Goal: Information Seeking & Learning: Check status

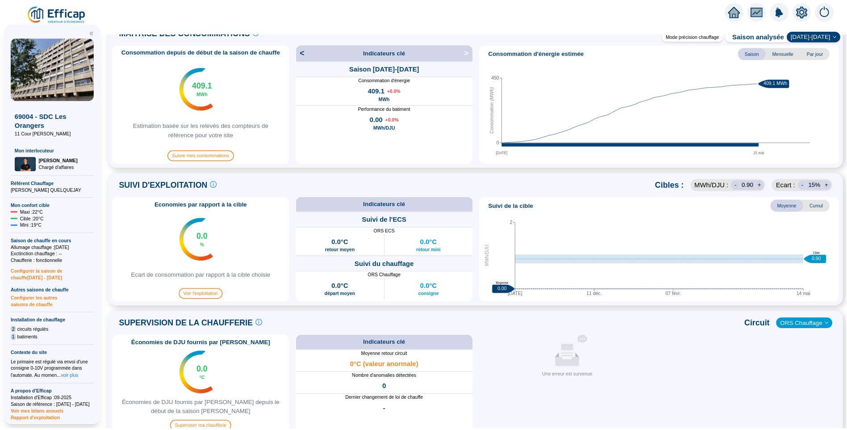
scroll to position [238, 0]
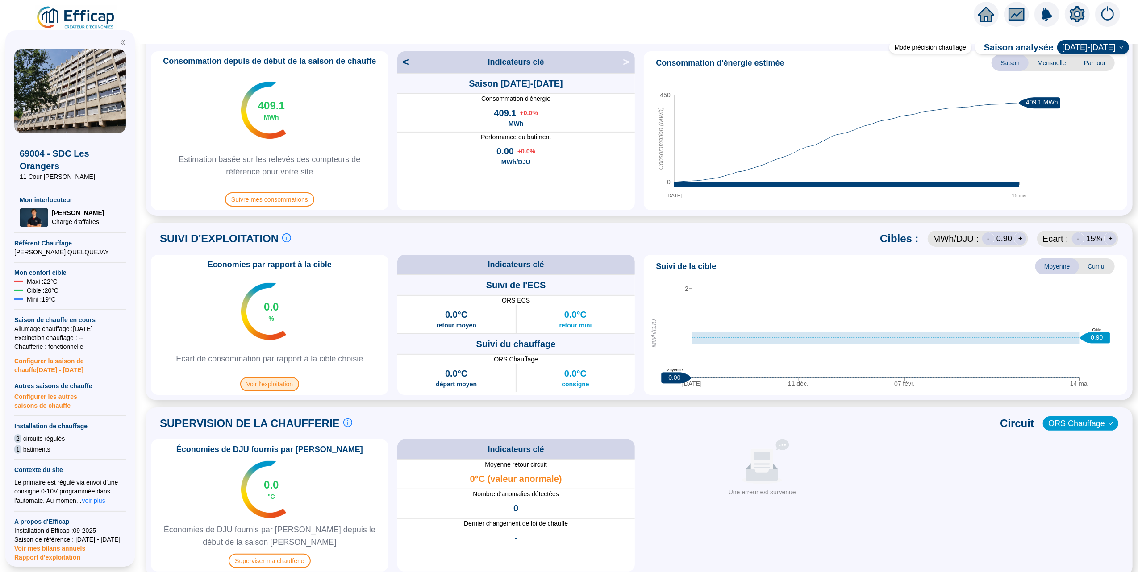
click at [288, 383] on span "Voir l'exploitation" at bounding box center [269, 384] width 59 height 14
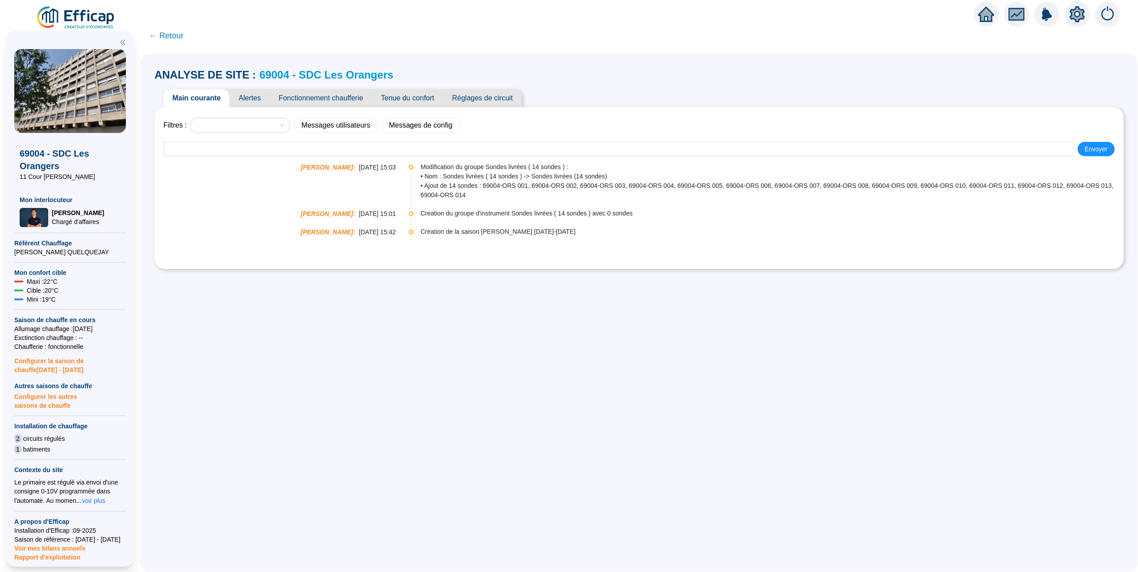
click at [325, 99] on span "Fonctionnement chaufferie" at bounding box center [321, 98] width 102 height 18
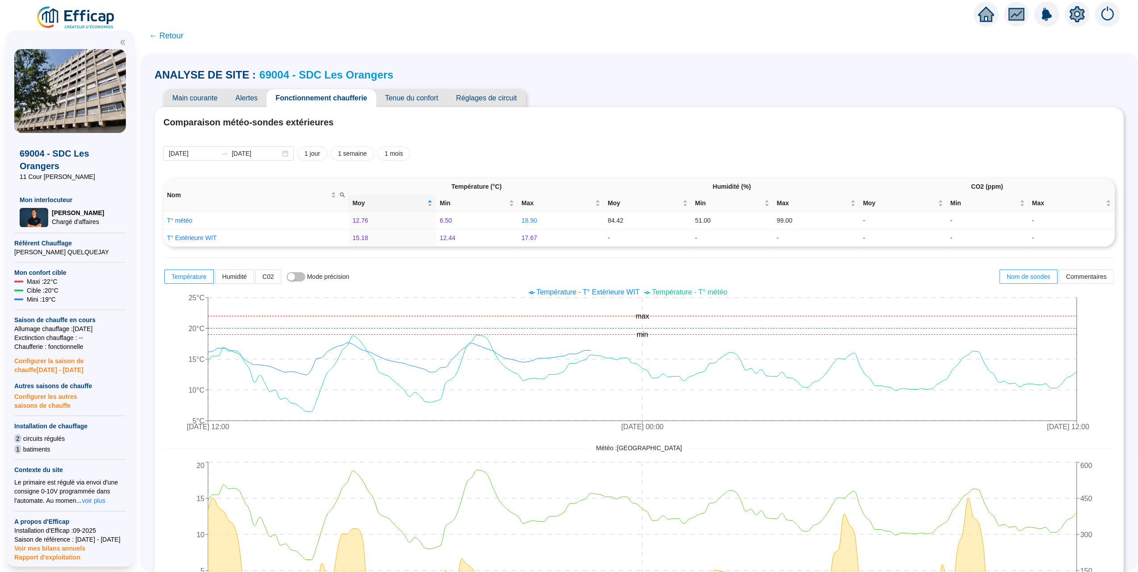
click at [94, 20] on img at bounding box center [76, 17] width 81 height 25
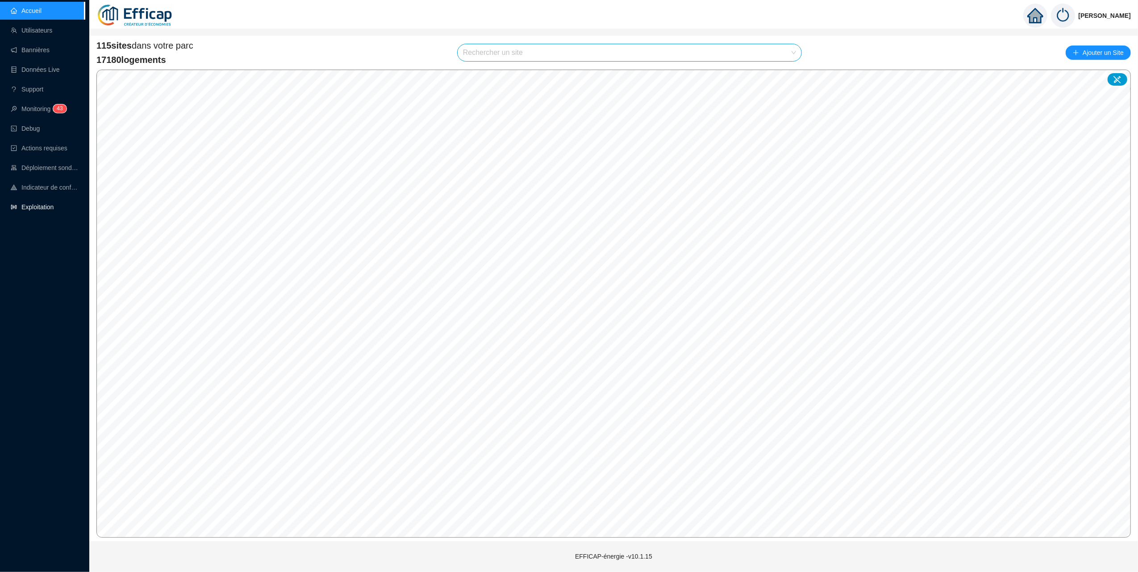
drag, startPoint x: 33, startPoint y: 209, endPoint x: 59, endPoint y: 212, distance: 26.0
click at [33, 209] on link "Exploitation" at bounding box center [32, 207] width 43 height 7
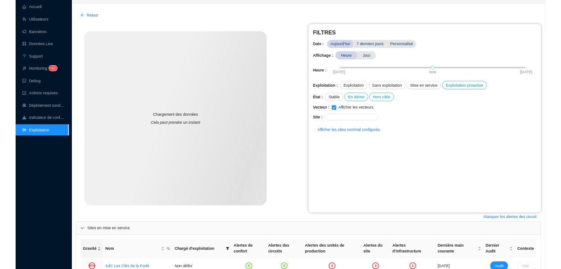
scroll to position [223, 0]
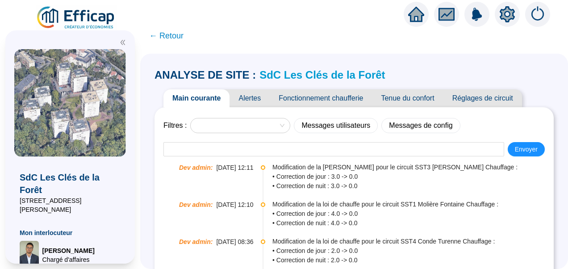
click at [251, 96] on span "Alertes" at bounding box center [250, 98] width 40 height 18
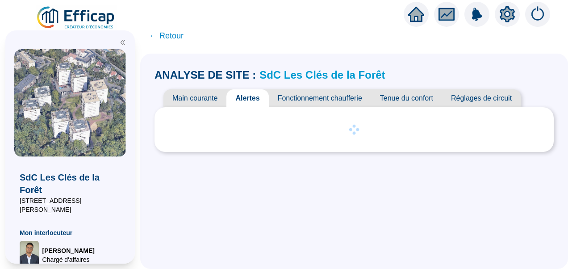
click at [125, 40] on icon "double-left" at bounding box center [123, 42] width 4 height 5
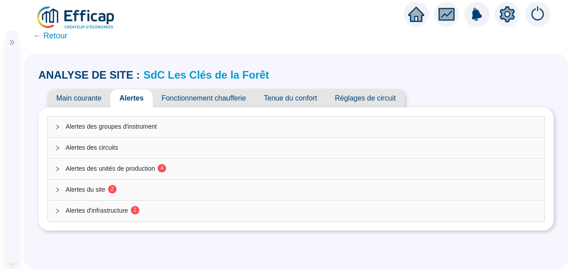
click at [139, 167] on span "Alertes des unités de production 4" at bounding box center [302, 168] width 472 height 9
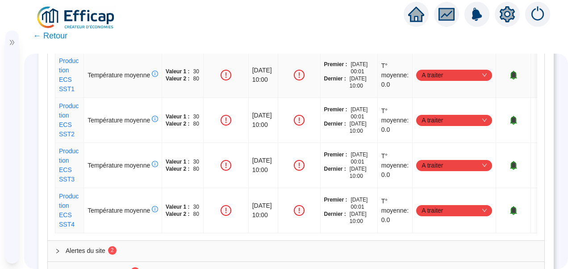
scroll to position [215, 0]
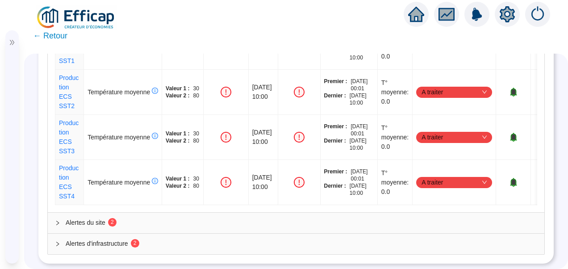
click at [25, 189] on div "☰ SdC Les Clés de la Forêt 80 Avenue Fernand Lefebre Mon interlocuteur Raphaël …" at bounding box center [284, 147] width 568 height 244
click at [88, 218] on span "Alertes du site 2" at bounding box center [302, 222] width 472 height 9
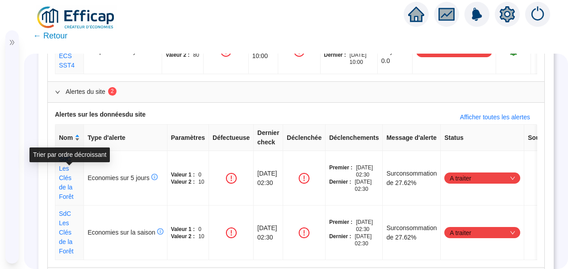
scroll to position [367, 0]
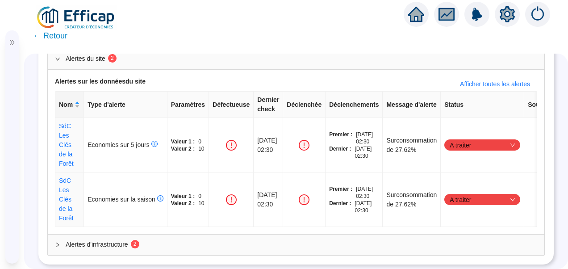
click at [125, 240] on span "Alertes d'infrastructure 2" at bounding box center [302, 244] width 472 height 9
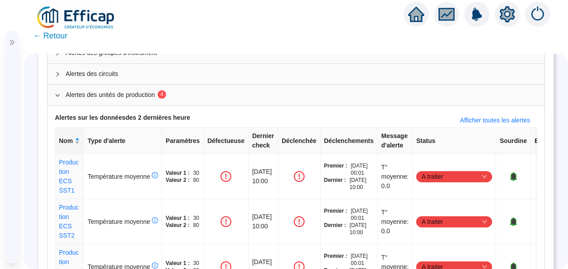
scroll to position [0, 0]
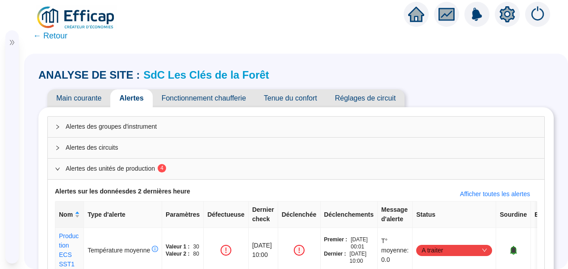
click at [292, 98] on span "Tenue du confort" at bounding box center [290, 98] width 71 height 18
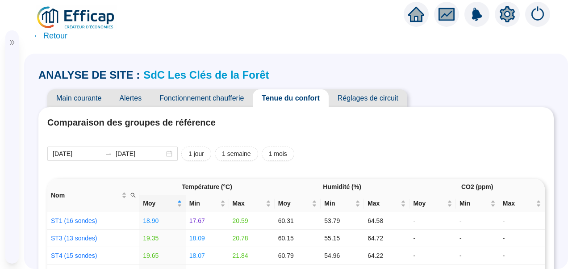
click at [201, 104] on span "Fonctionnement chaufferie" at bounding box center [201, 98] width 102 height 18
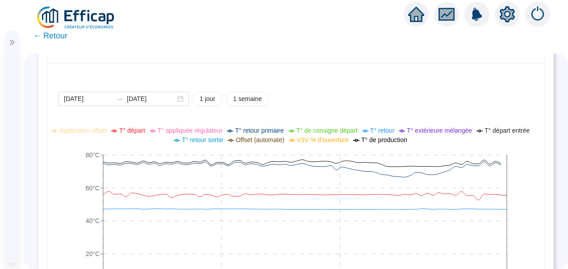
scroll to position [670, 0]
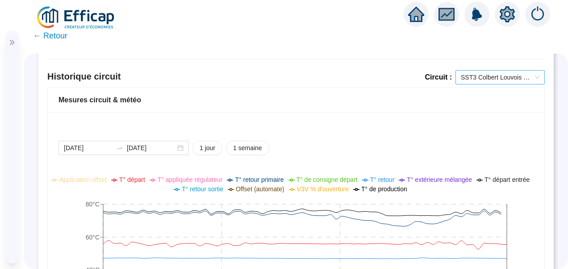
click at [497, 78] on span "SST3 Colbert Louvois ECS" at bounding box center [500, 77] width 79 height 13
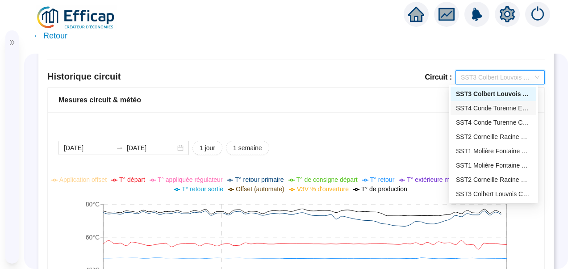
click at [488, 105] on div "SST4 Conde Turenne ECS" at bounding box center [493, 108] width 75 height 9
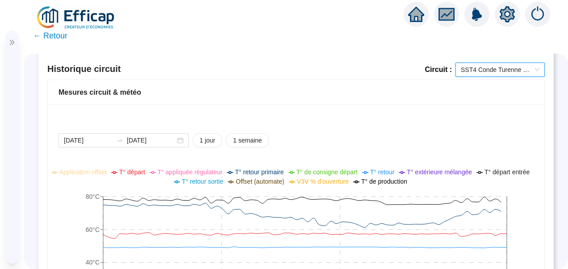
scroll to position [625, 0]
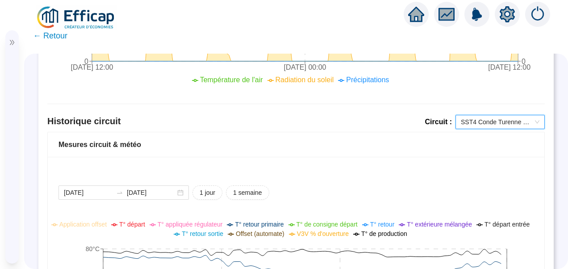
click at [472, 122] on span "SST4 Conde Turenne ECS" at bounding box center [500, 121] width 79 height 13
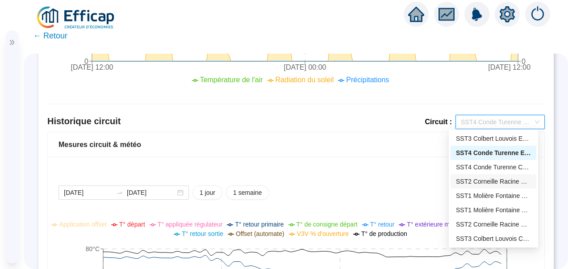
click at [483, 182] on div "SST2 Corneille Racine ECS" at bounding box center [493, 181] width 75 height 9
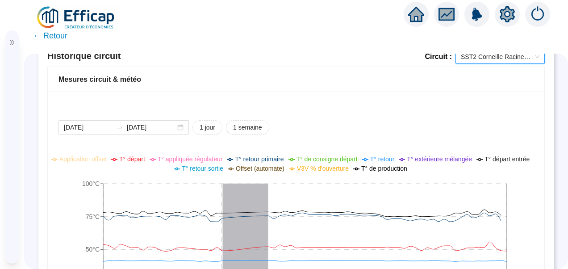
scroll to position [676, 0]
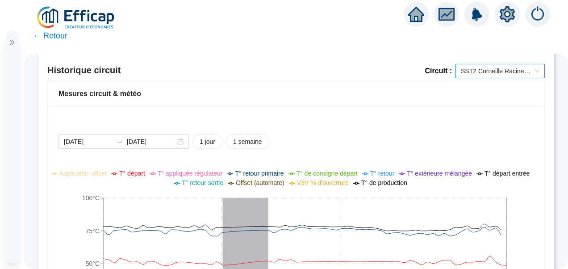
click at [504, 71] on span "SST2 Corneille Racine ECS" at bounding box center [500, 70] width 79 height 13
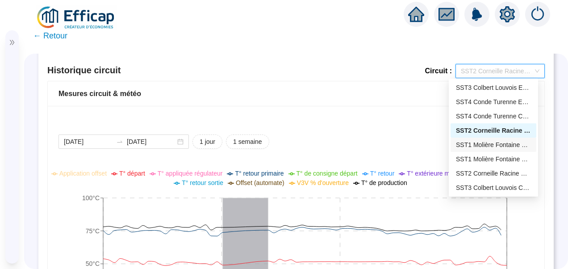
click at [492, 146] on div "SST1 Molière Fontaine ECS" at bounding box center [493, 144] width 75 height 9
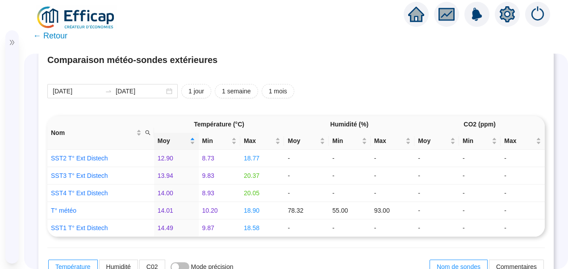
scroll to position [0, 0]
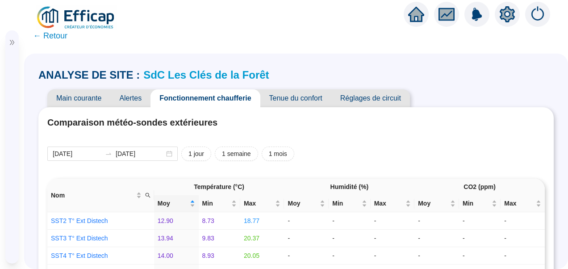
click at [138, 97] on span "Alertes" at bounding box center [130, 98] width 40 height 18
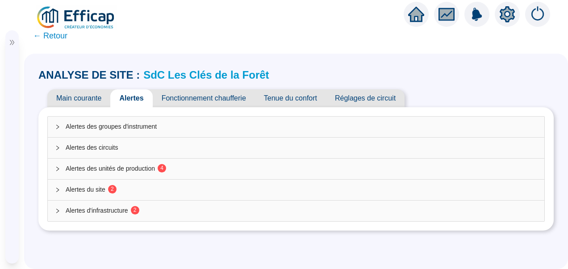
click at [11, 156] on span "80 Avenue Fernand Lefebre" at bounding box center [11, 147] width 0 height 18
click at [83, 149] on span "Alertes des circuits" at bounding box center [302, 147] width 472 height 9
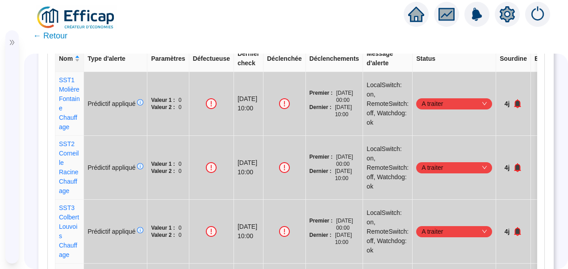
scroll to position [223, 0]
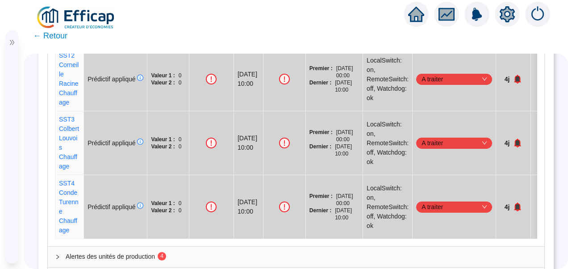
click at [108, 247] on div "Alertes des unités de production 4" at bounding box center [296, 256] width 497 height 21
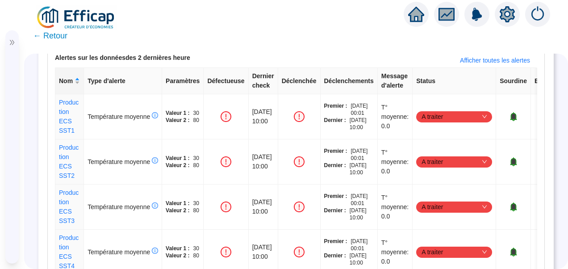
scroll to position [522, 0]
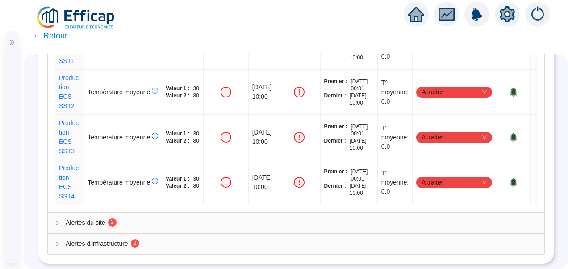
click at [69, 218] on span "Alertes du site 2" at bounding box center [302, 222] width 472 height 9
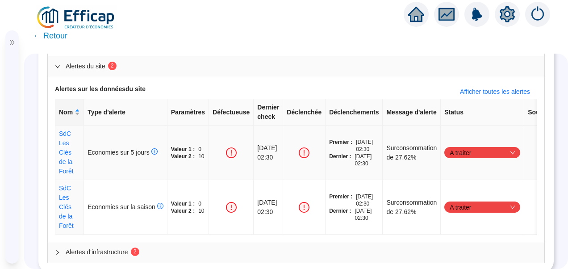
scroll to position [674, 0]
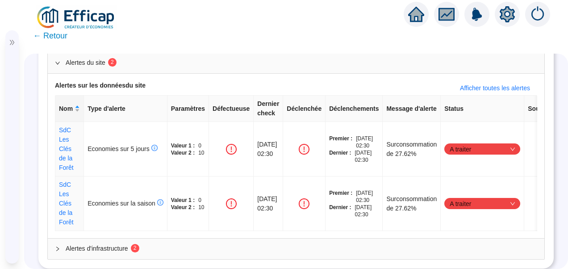
drag, startPoint x: 99, startPoint y: 238, endPoint x: 104, endPoint y: 235, distance: 5.0
click at [101, 244] on span "Alertes d'infrastructure 2" at bounding box center [302, 248] width 472 height 9
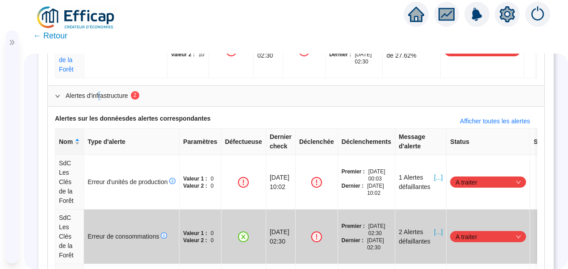
scroll to position [872, 0]
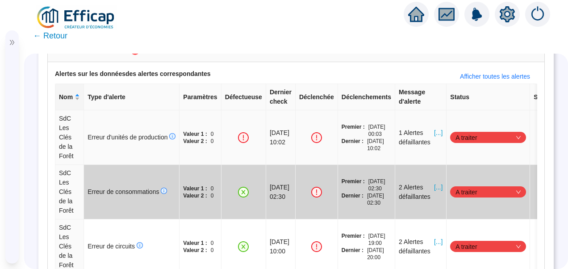
click at [443, 128] on span "[...]" at bounding box center [438, 137] width 8 height 19
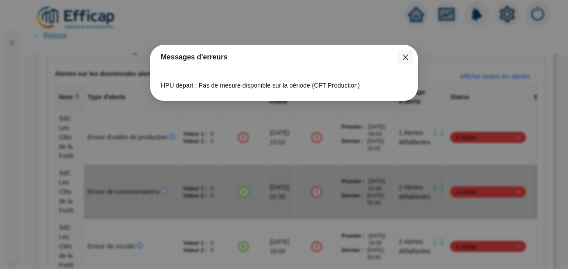
click at [406, 54] on icon "close" at bounding box center [405, 57] width 7 height 7
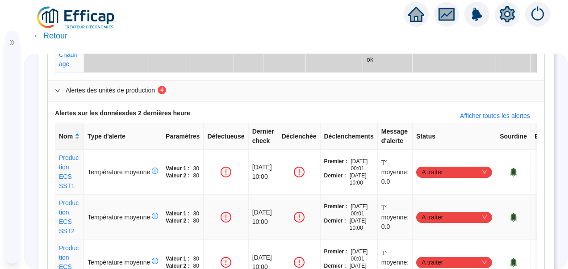
scroll to position [425, 0]
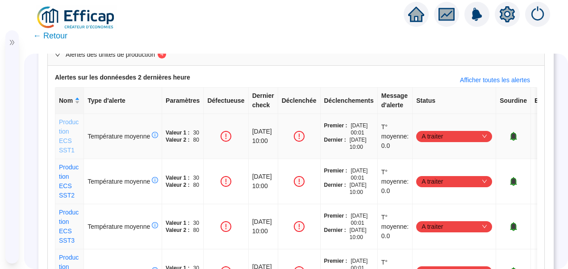
click at [67, 128] on link "Production ECS SST1" at bounding box center [69, 135] width 20 height 35
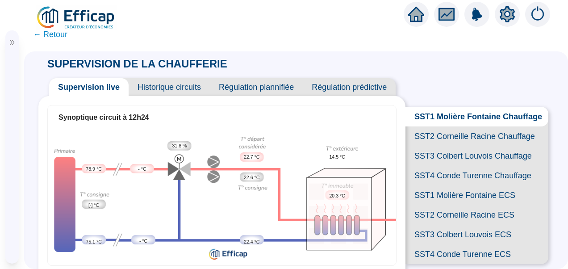
click at [169, 86] on span "Historique circuits" at bounding box center [169, 87] width 81 height 18
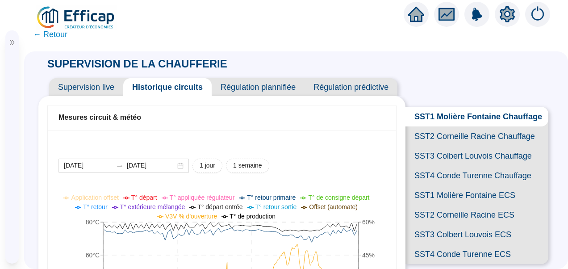
click at [58, 35] on span "← Retour" at bounding box center [50, 34] width 34 height 13
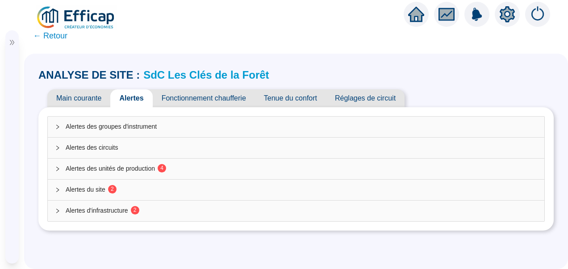
click at [91, 188] on span "Alertes du site 2" at bounding box center [302, 189] width 472 height 9
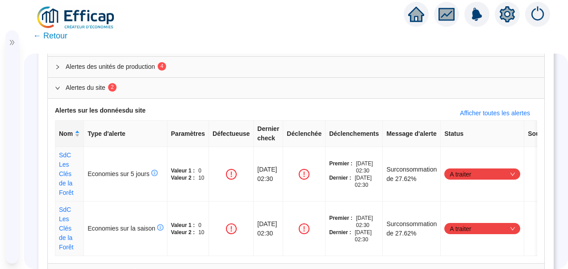
scroll to position [80, 0]
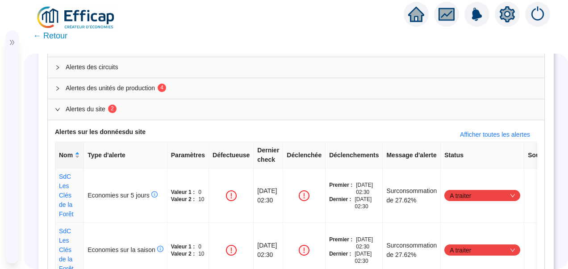
click at [110, 84] on span "Alertes des unités de production 4" at bounding box center [302, 88] width 472 height 9
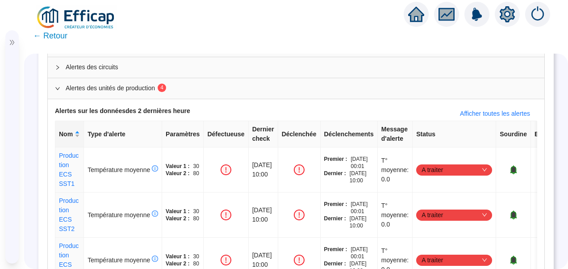
drag, startPoint x: 34, startPoint y: 150, endPoint x: 11, endPoint y: 150, distance: 23.2
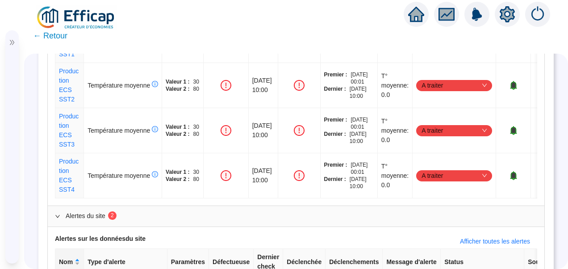
scroll to position [125, 0]
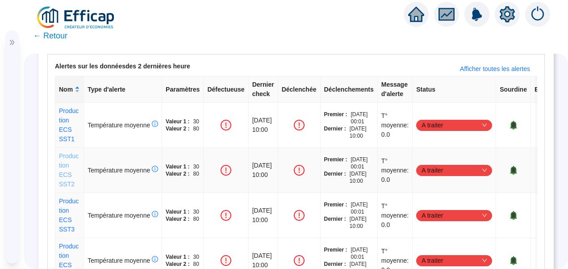
click at [65, 171] on link "Production ECS SST2" at bounding box center [69, 169] width 20 height 35
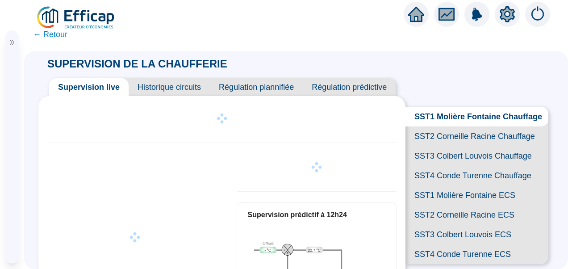
click at [504, 14] on icon "setting" at bounding box center [507, 14] width 15 height 14
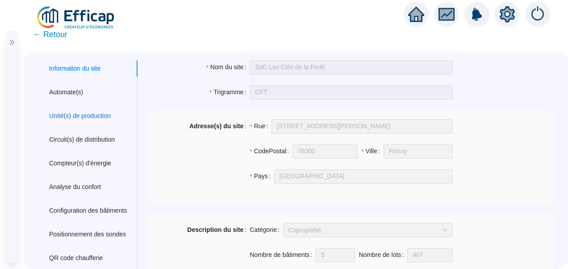
click at [94, 113] on div "Unité(s) de production" at bounding box center [80, 115] width 62 height 9
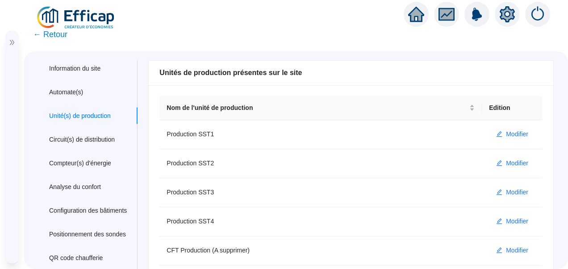
click at [48, 39] on span "← Retour" at bounding box center [50, 34] width 34 height 13
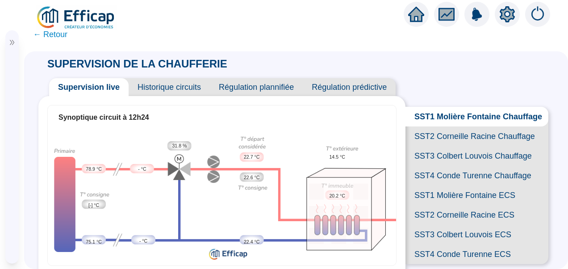
click at [53, 33] on span "← Retour" at bounding box center [50, 34] width 34 height 13
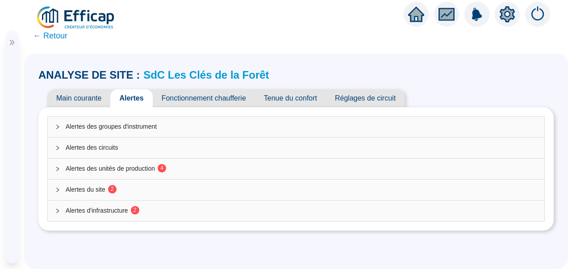
click at [96, 187] on span "Alertes du site 2" at bounding box center [302, 189] width 472 height 9
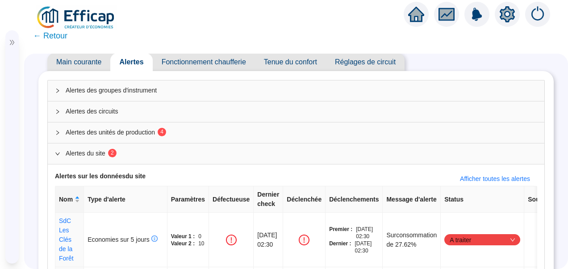
scroll to position [36, 0]
click at [143, 133] on span "Alertes des unités de production 4" at bounding box center [302, 132] width 472 height 9
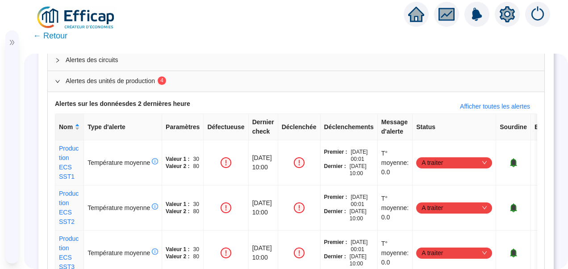
scroll to position [125, 0]
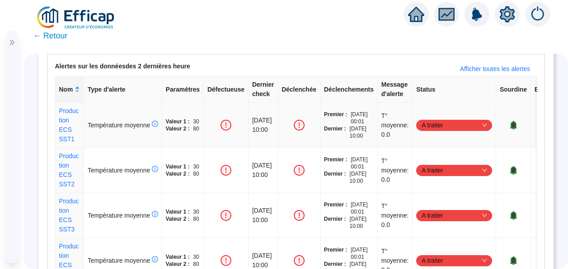
click at [517, 125] on icon "bell" at bounding box center [513, 125] width 7 height 9
click at [516, 167] on icon "bell" at bounding box center [513, 170] width 6 height 6
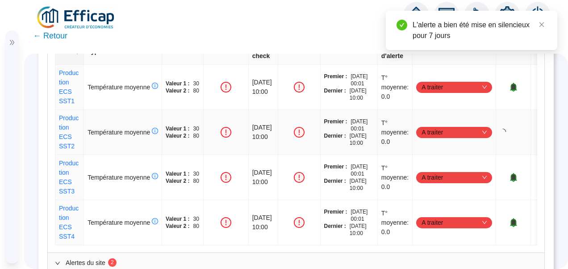
scroll to position [170, 0]
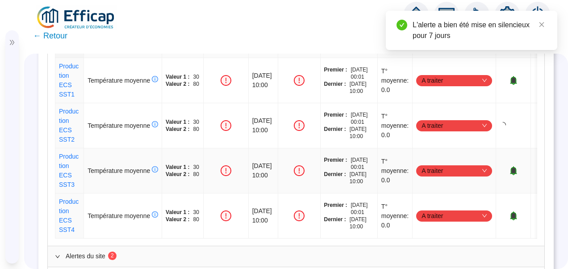
click at [516, 171] on icon "bell" at bounding box center [513, 170] width 6 height 6
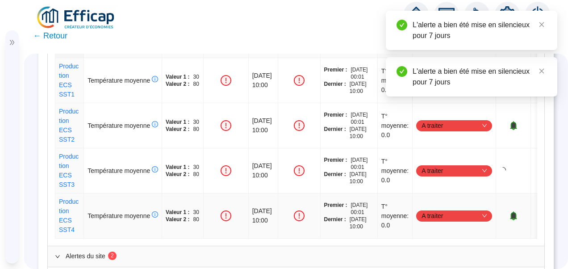
click at [516, 214] on icon "bell" at bounding box center [513, 215] width 6 height 6
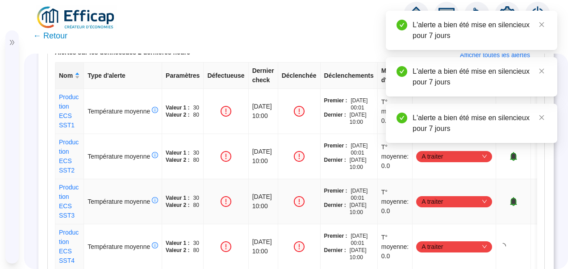
scroll to position [80, 0]
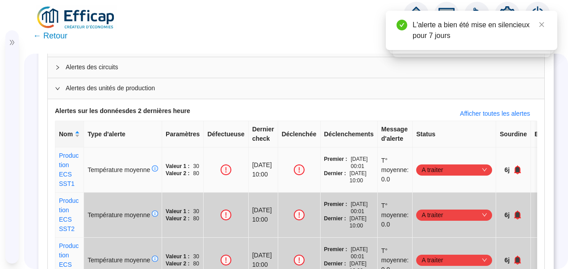
click at [521, 168] on icon "bell" at bounding box center [518, 169] width 6 height 6
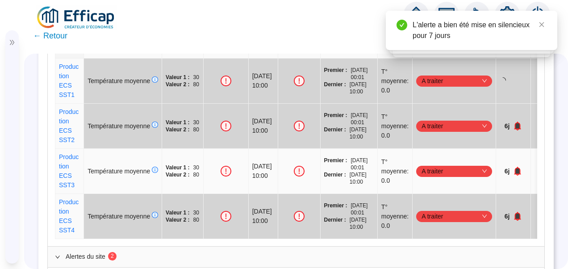
scroll to position [170, 0]
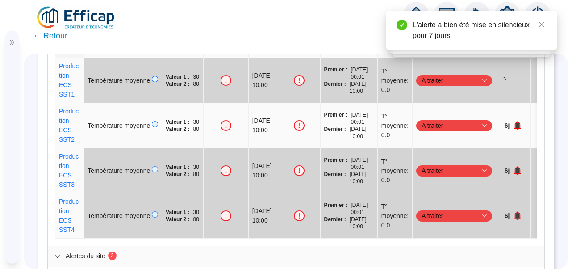
click at [521, 123] on icon "bell" at bounding box center [518, 125] width 6 height 6
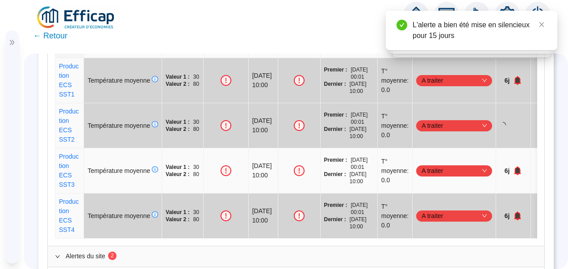
click at [521, 168] on icon "bell" at bounding box center [518, 170] width 6 height 6
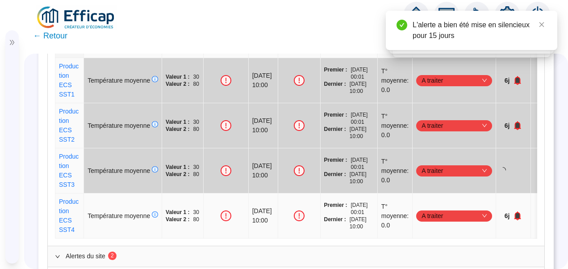
click at [521, 212] on icon "bell" at bounding box center [517, 215] width 7 height 9
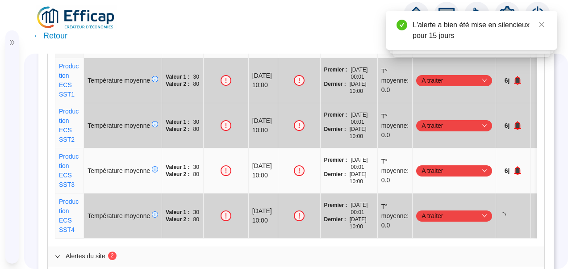
scroll to position [80, 0]
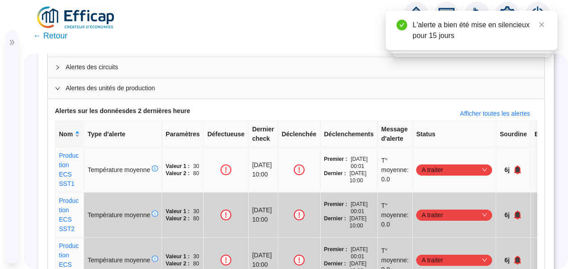
click at [522, 171] on icon "bell" at bounding box center [517, 169] width 9 height 9
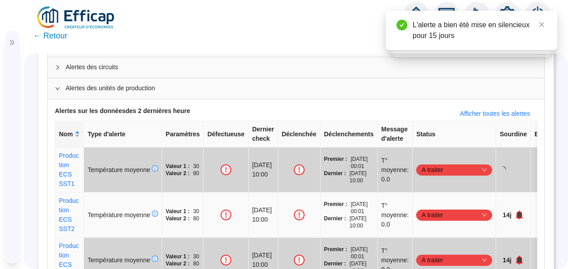
click at [522, 213] on icon "bell" at bounding box center [520, 214] width 6 height 6
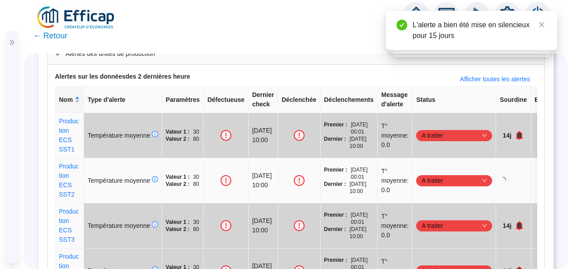
scroll to position [170, 0]
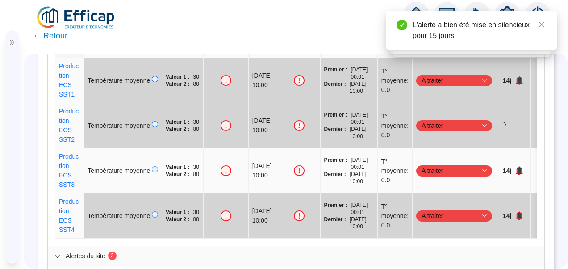
click at [522, 169] on icon "bell" at bounding box center [520, 170] width 6 height 6
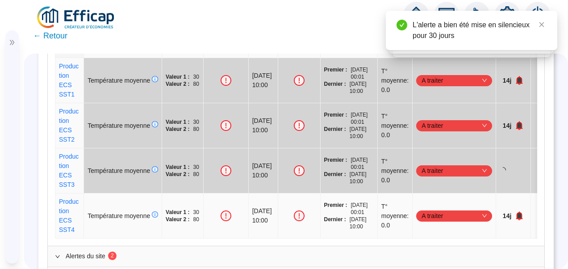
click at [522, 213] on icon "bell" at bounding box center [520, 215] width 6 height 6
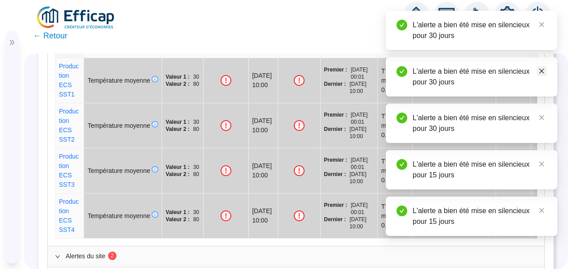
click at [540, 69] on icon "close" at bounding box center [542, 71] width 6 height 6
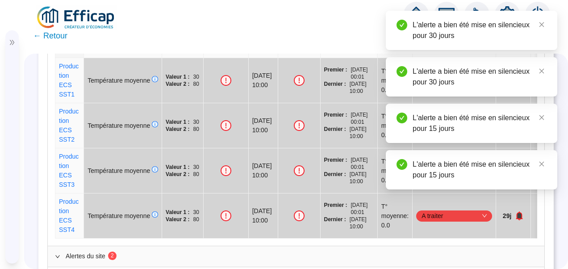
click at [544, 65] on div "L'alerte a bien été mise en silencieux pour 30 jours" at bounding box center [471, 76] width 171 height 39
click at [543, 69] on icon "close" at bounding box center [541, 71] width 5 height 5
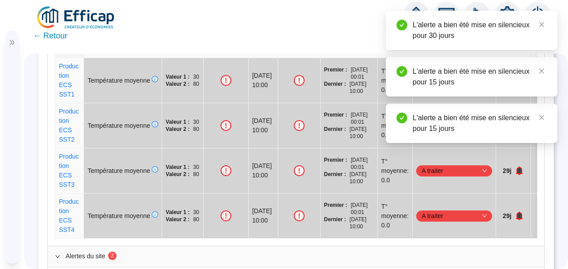
click at [543, 69] on icon "close" at bounding box center [541, 71] width 5 height 5
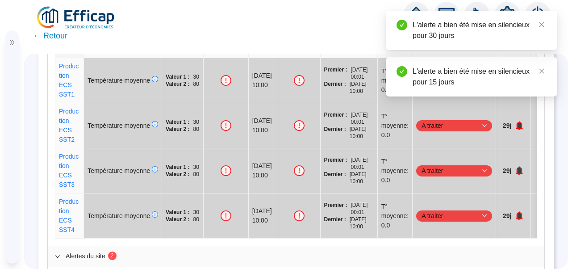
click at [543, 69] on icon "close" at bounding box center [541, 71] width 5 height 5
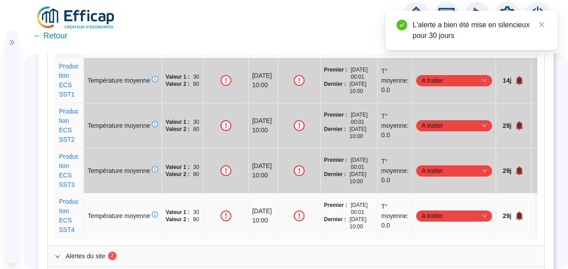
click at [523, 211] on icon "bell" at bounding box center [519, 215] width 7 height 9
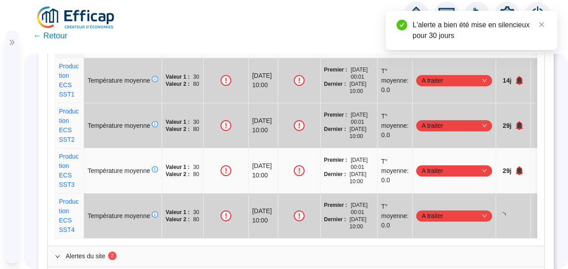
click at [522, 168] on icon "bell" at bounding box center [520, 170] width 6 height 6
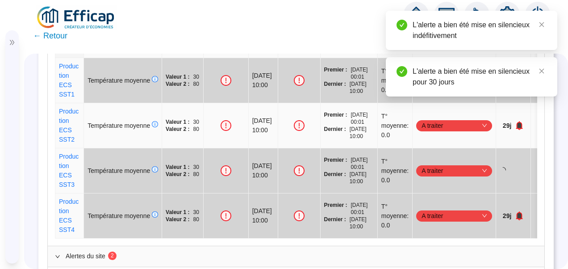
click at [523, 126] on icon "bell" at bounding box center [519, 125] width 7 height 9
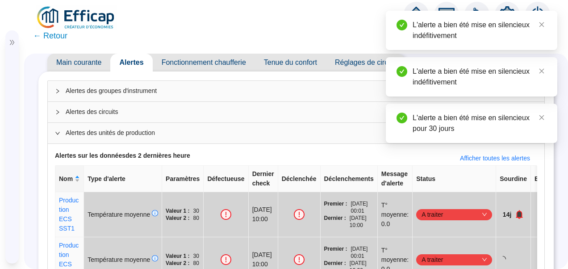
scroll to position [36, 0]
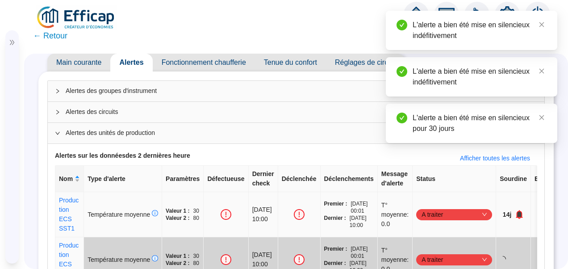
click at [522, 211] on icon "bell" at bounding box center [520, 214] width 6 height 6
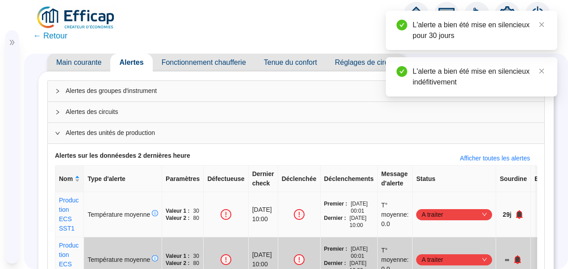
click at [522, 214] on icon "bell" at bounding box center [520, 214] width 6 height 6
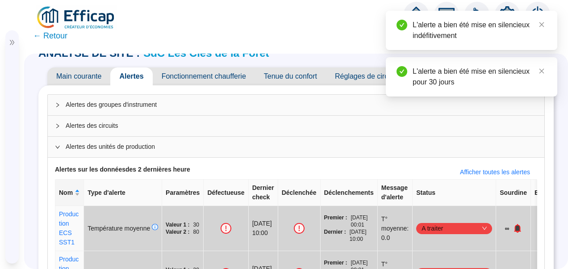
scroll to position [0, 0]
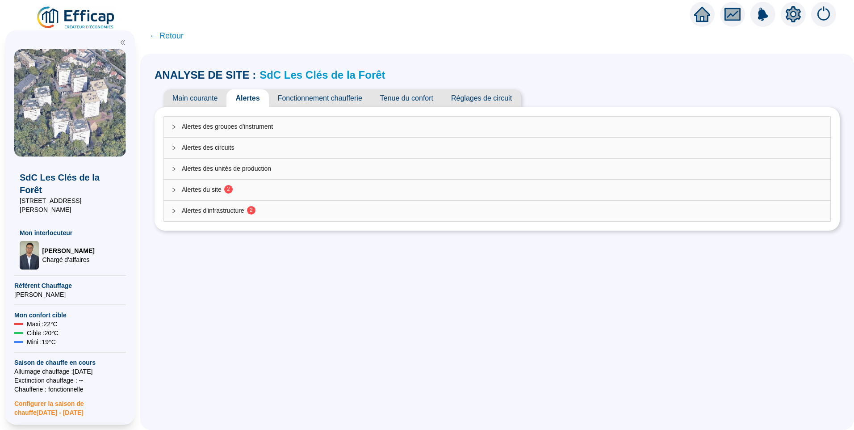
click at [216, 189] on span "Alertes du site 2" at bounding box center [502, 189] width 641 height 9
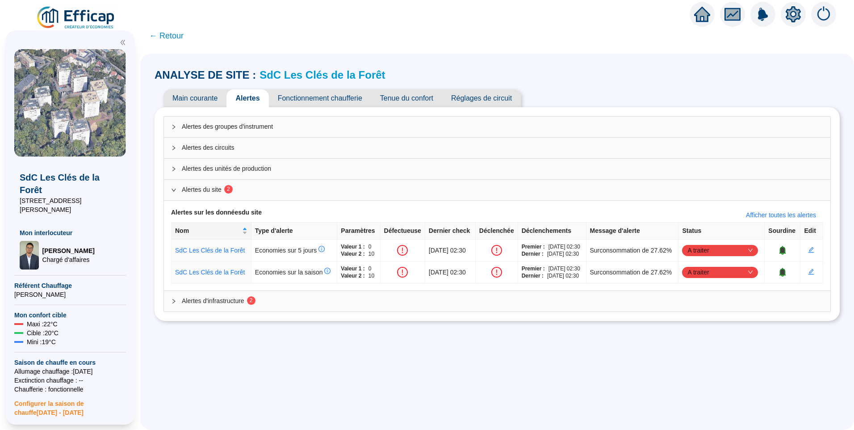
click at [210, 311] on div "Alertes d'infrastructure 2" at bounding box center [497, 301] width 666 height 21
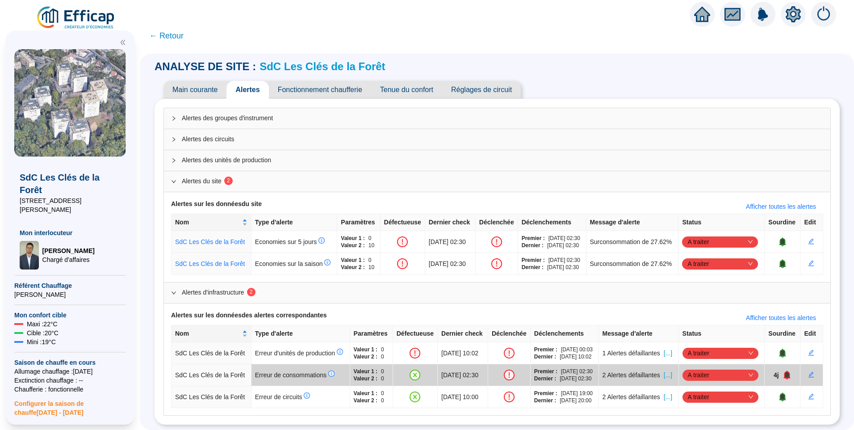
scroll to position [72, 0]
click at [666, 348] on span "[...]" at bounding box center [668, 352] width 8 height 9
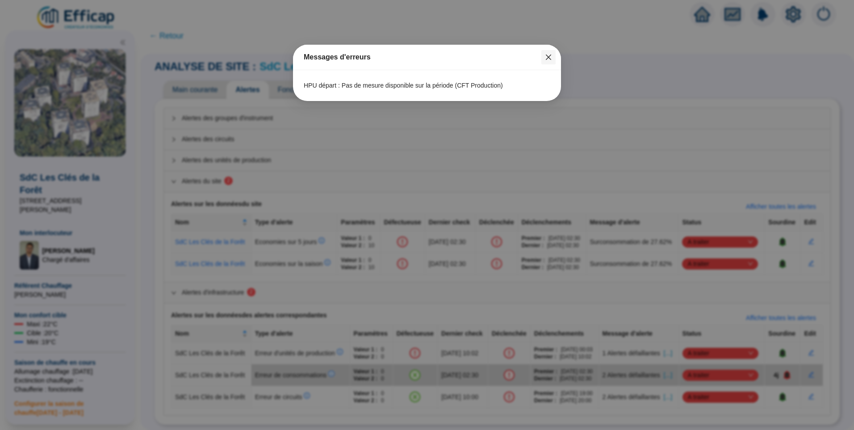
click at [549, 58] on icon "close" at bounding box center [548, 56] width 5 height 5
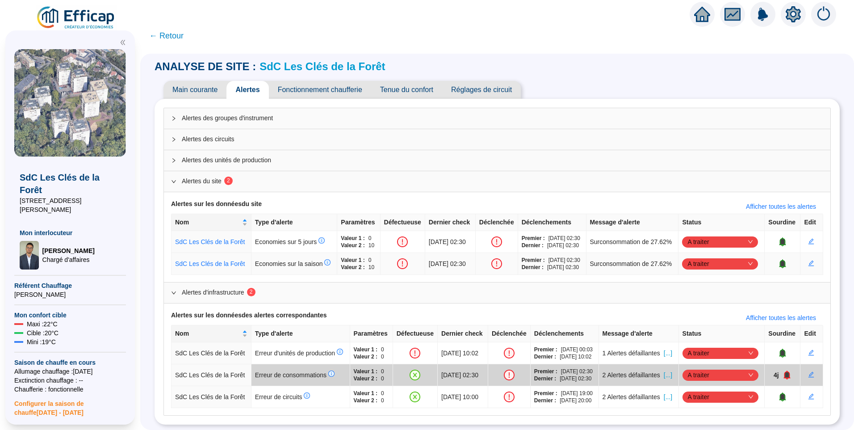
scroll to position [0, 0]
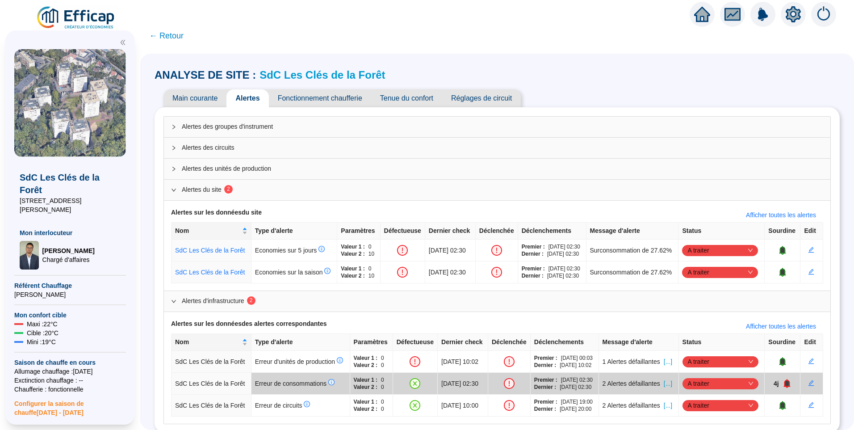
click at [311, 103] on span "Fonctionnement chaufferie" at bounding box center [320, 98] width 102 height 18
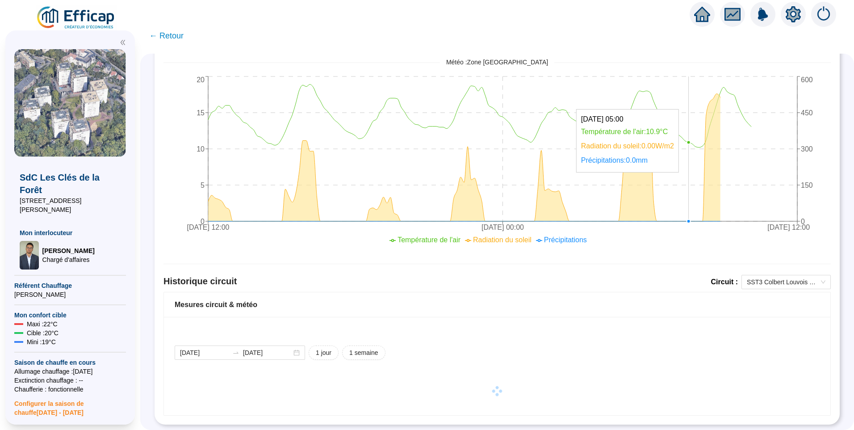
scroll to position [472, 0]
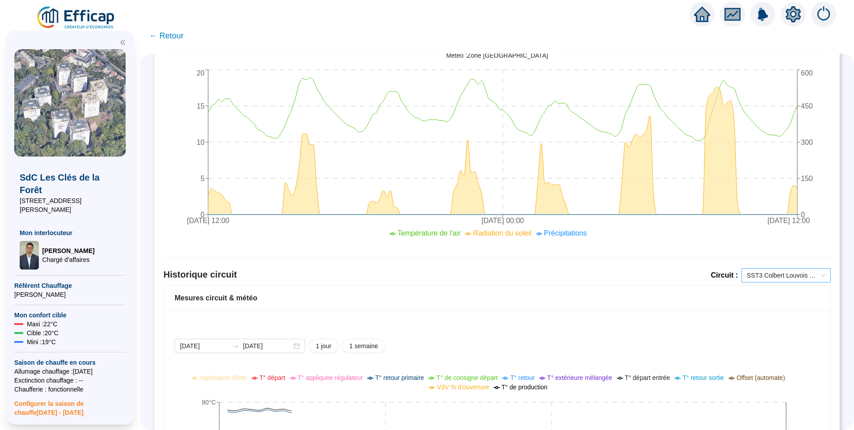
click at [767, 272] on span "SST3 Colbert Louvois ECS" at bounding box center [786, 274] width 79 height 13
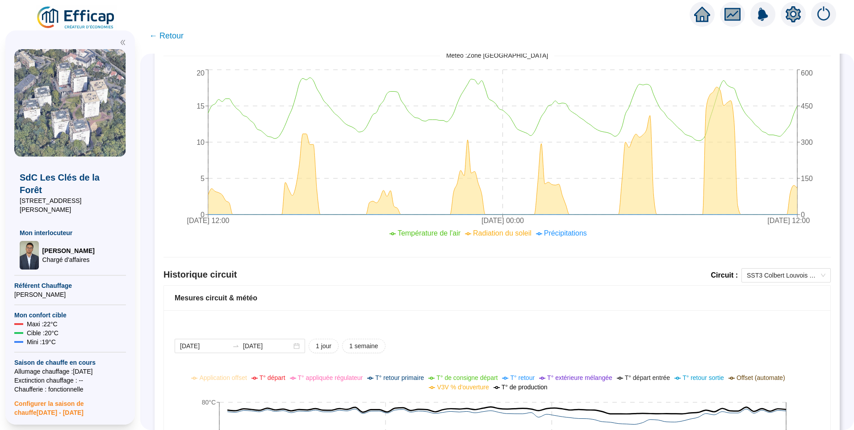
click at [538, 389] on span "T° de production" at bounding box center [524, 386] width 46 height 7
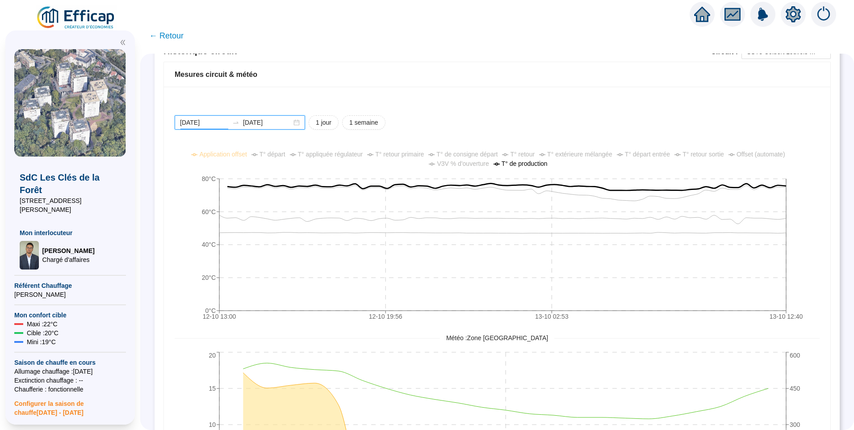
click at [217, 123] on input "2025-10-12" at bounding box center [204, 122] width 49 height 9
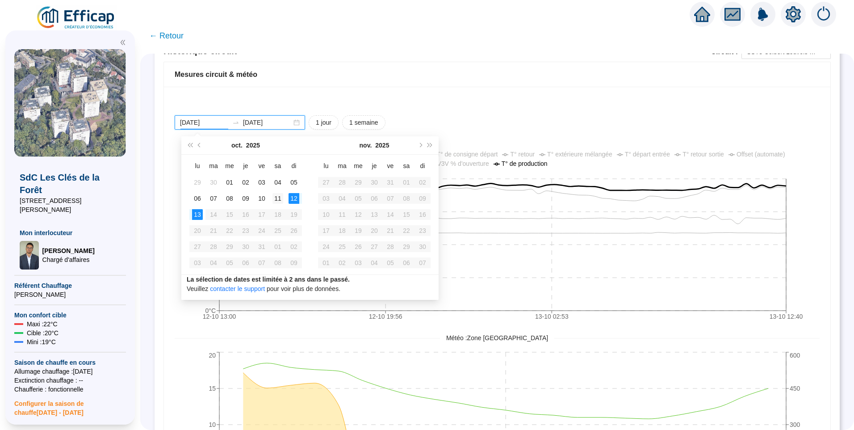
type input "2025-10-11"
click at [275, 201] on div "11" at bounding box center [277, 198] width 11 height 11
type input "[DATE]"
click at [196, 213] on div "13" at bounding box center [197, 214] width 11 height 11
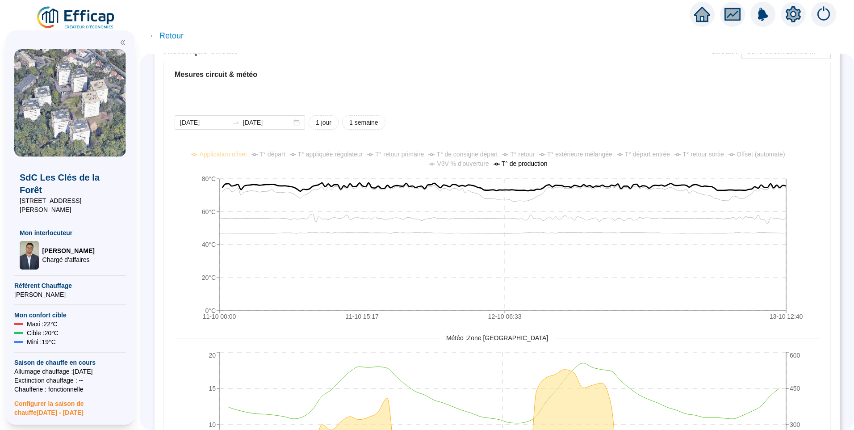
click at [793, 21] on icon "setting" at bounding box center [792, 14] width 15 height 14
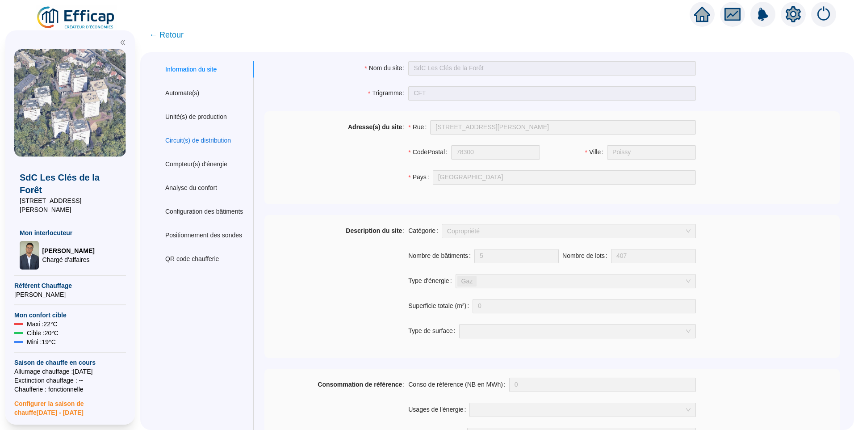
click at [213, 142] on div "Circuit(s) de distribution" at bounding box center [198, 140] width 66 height 9
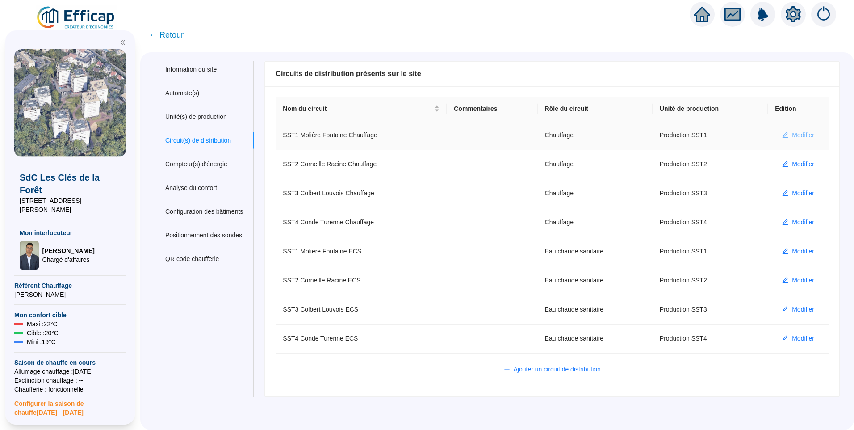
click at [792, 134] on span "Modifier" at bounding box center [803, 134] width 22 height 9
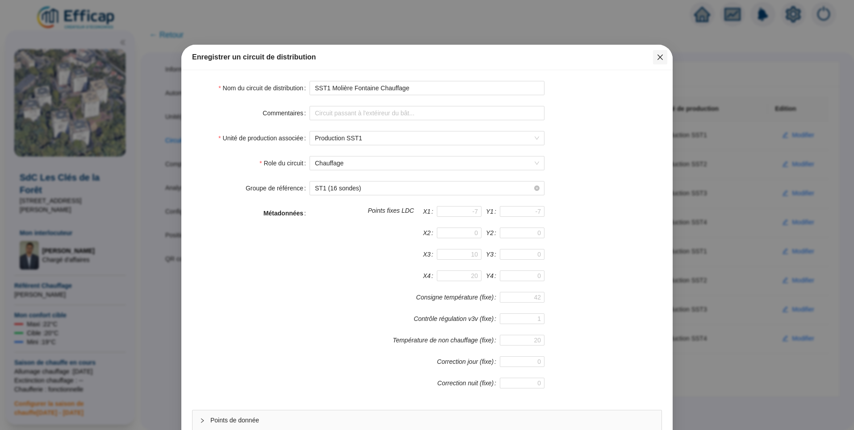
click at [659, 59] on icon "close" at bounding box center [659, 57] width 7 height 7
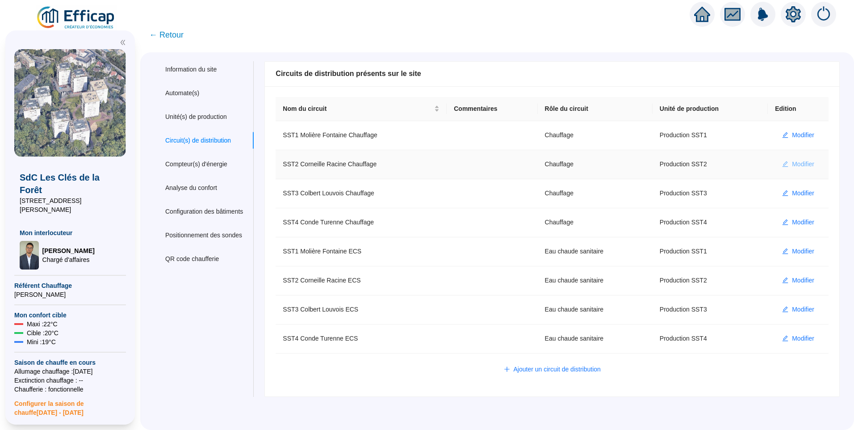
click at [792, 164] on span "Modifier" at bounding box center [803, 163] width 22 height 9
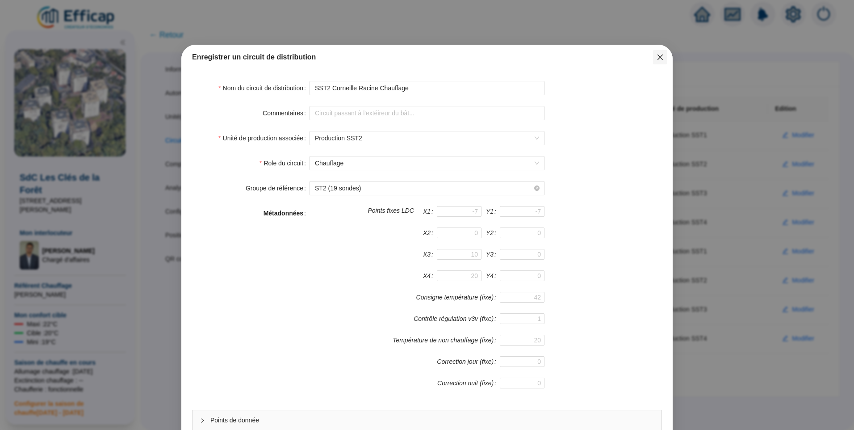
click at [656, 54] on icon "close" at bounding box center [659, 57] width 7 height 7
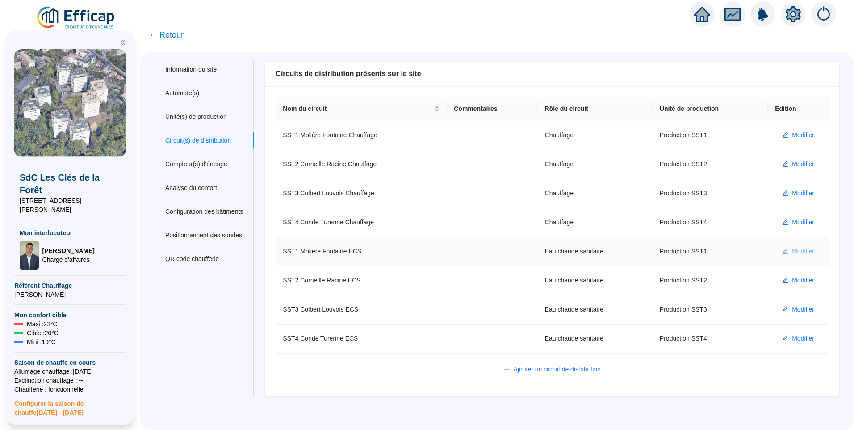
click at [792, 248] on span "Modifier" at bounding box center [803, 250] width 22 height 9
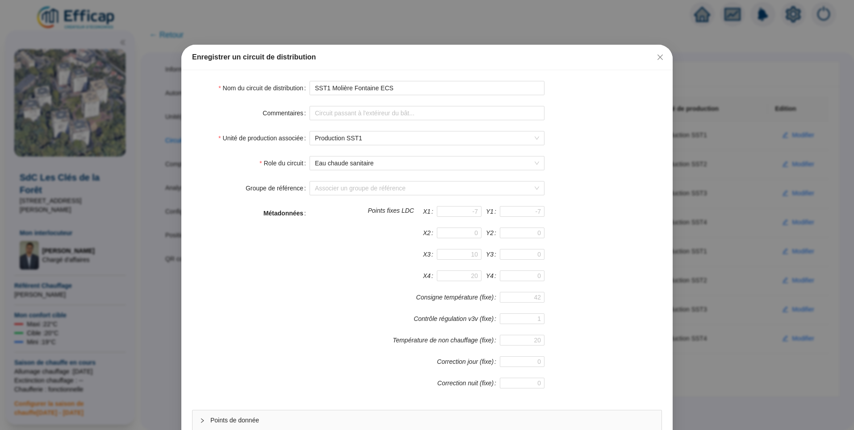
click at [666, 54] on div "Enregistrer un circuit de distribution" at bounding box center [426, 57] width 491 height 25
click at [658, 56] on icon "close" at bounding box center [659, 56] width 5 height 5
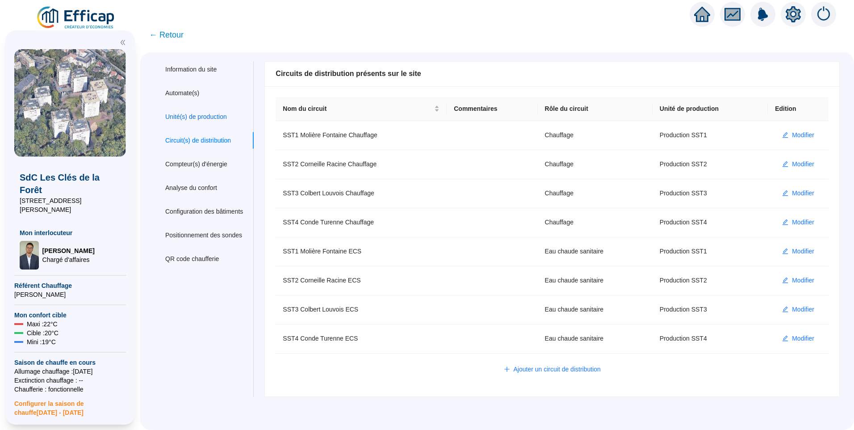
click at [194, 112] on div "Unité(s) de production" at bounding box center [196, 116] width 62 height 9
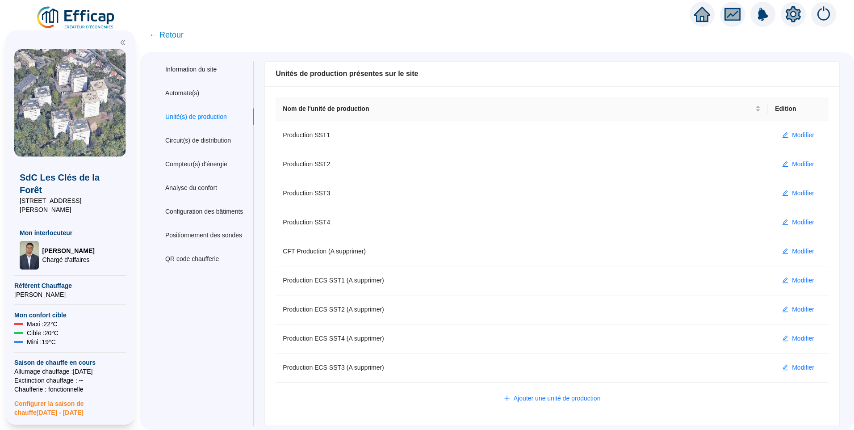
click at [168, 32] on span "← Retour" at bounding box center [166, 35] width 34 height 13
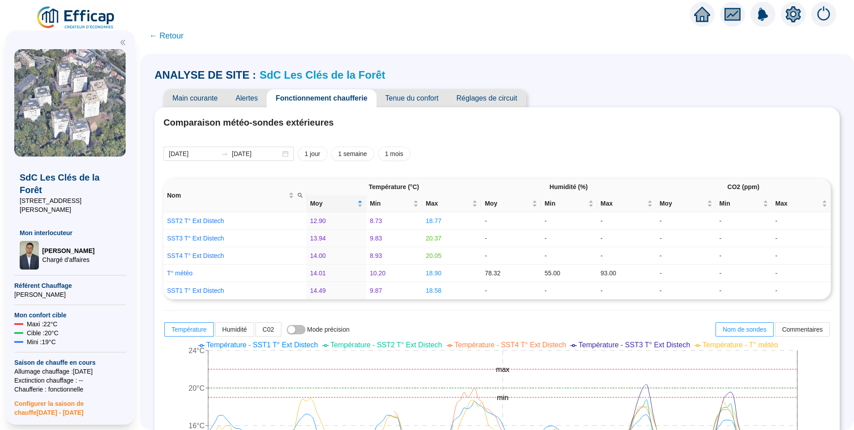
click at [254, 95] on span "Alertes" at bounding box center [246, 98] width 40 height 18
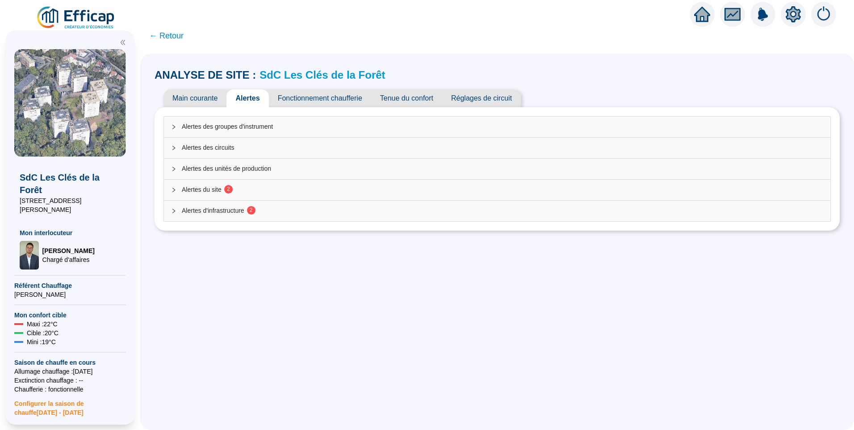
click at [243, 208] on span "Alertes d'infrastructure 2" at bounding box center [502, 210] width 641 height 9
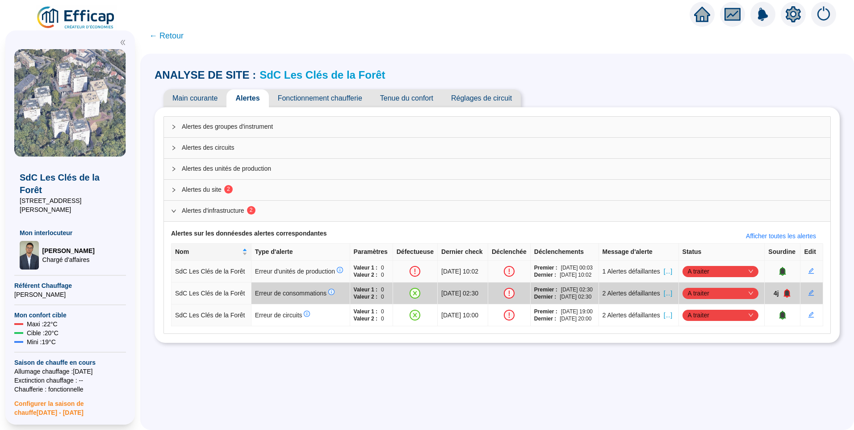
click at [668, 275] on span "[...]" at bounding box center [668, 271] width 8 height 9
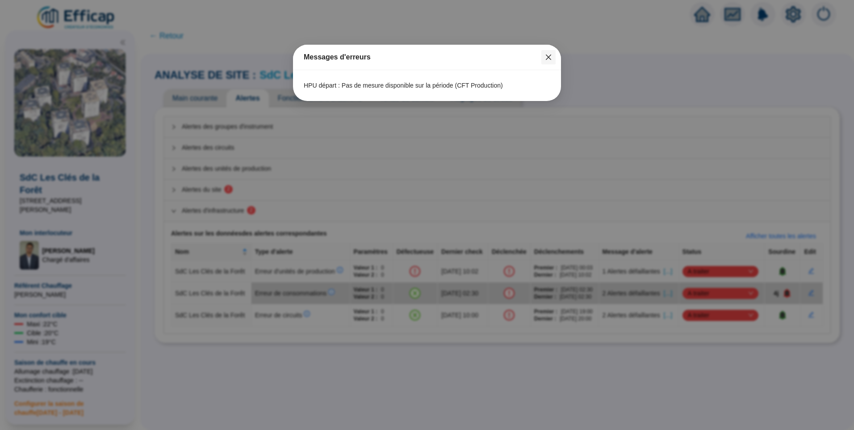
click at [549, 56] on icon "close" at bounding box center [548, 56] width 5 height 5
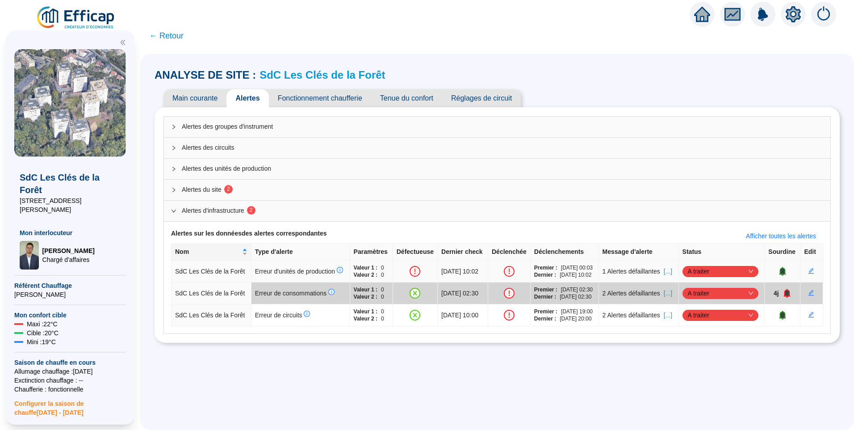
click at [780, 274] on icon "bell" at bounding box center [783, 270] width 6 height 6
click at [784, 274] on icon "bell" at bounding box center [787, 270] width 6 height 6
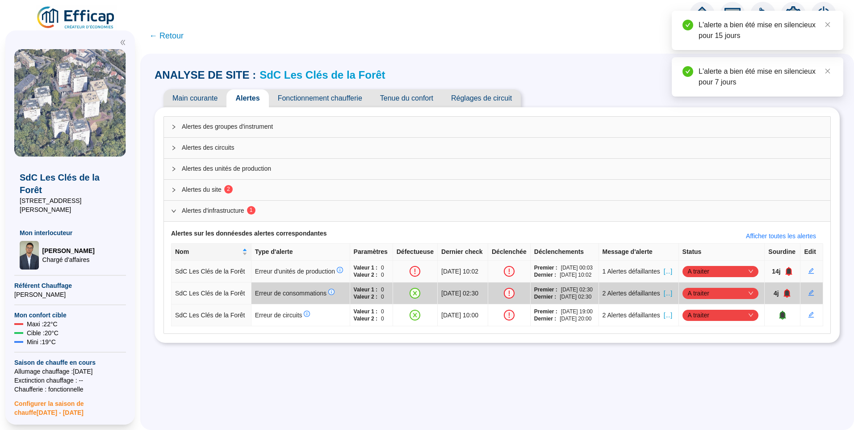
click at [785, 274] on icon "bell" at bounding box center [788, 270] width 6 height 6
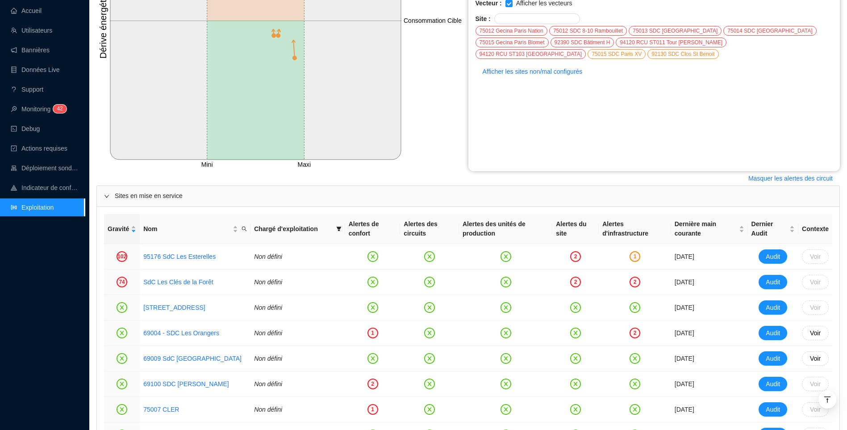
scroll to position [268, 0]
